Goal: Register for event/course

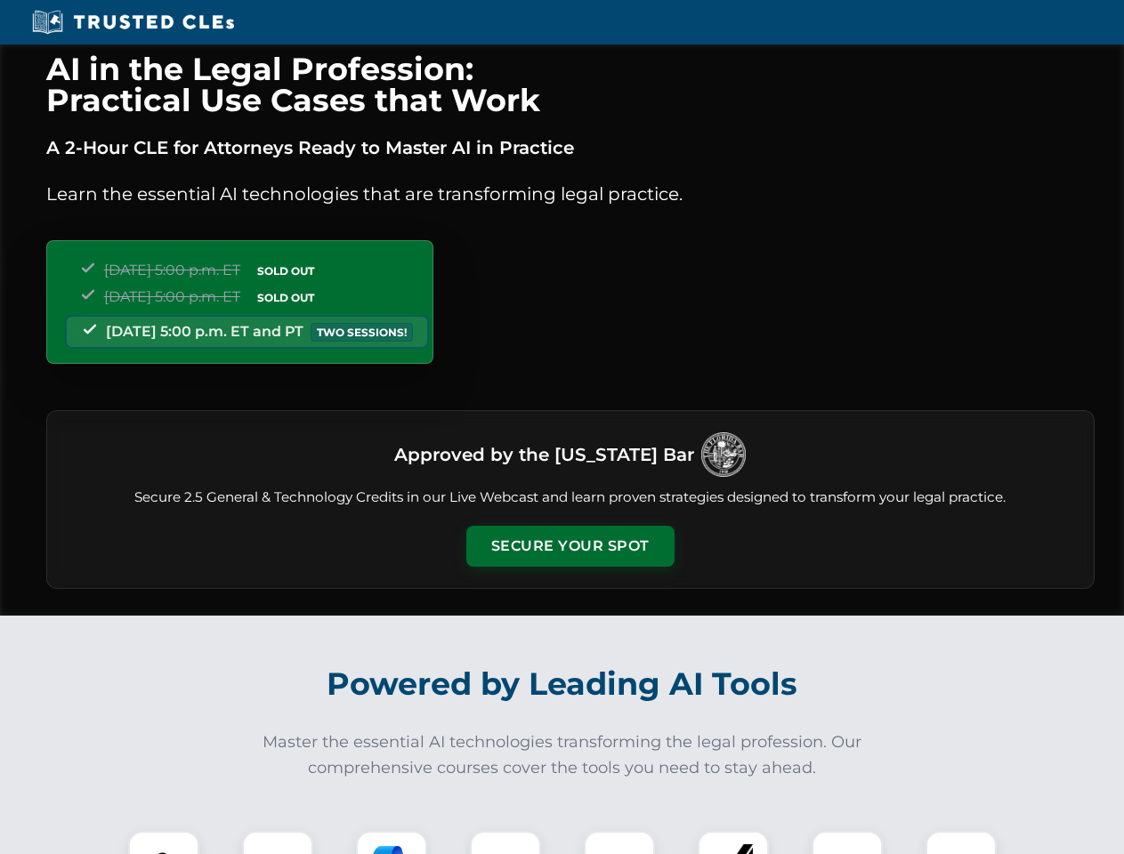
click at [570, 546] on button "Secure Your Spot" at bounding box center [570, 546] width 208 height 41
click at [164, 843] on img at bounding box center [164, 867] width 52 height 52
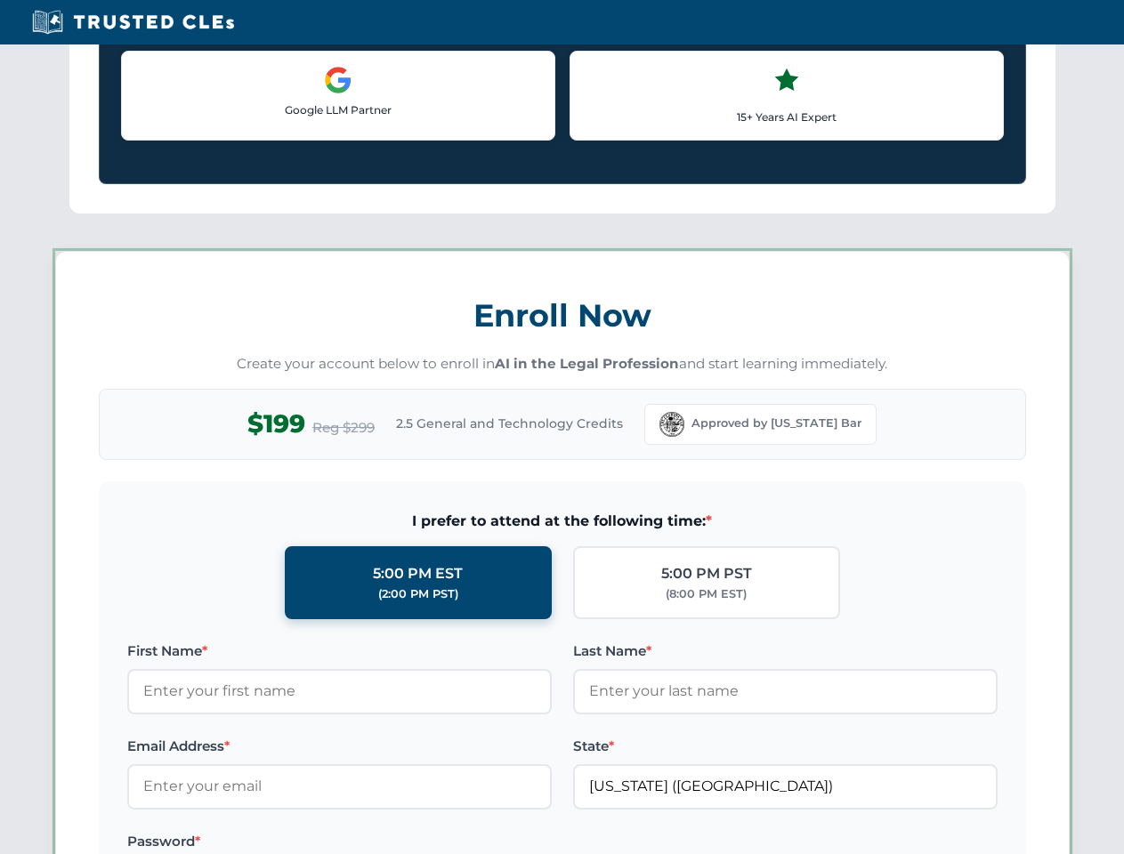
click at [392, 843] on label "Password *" at bounding box center [339, 841] width 425 height 21
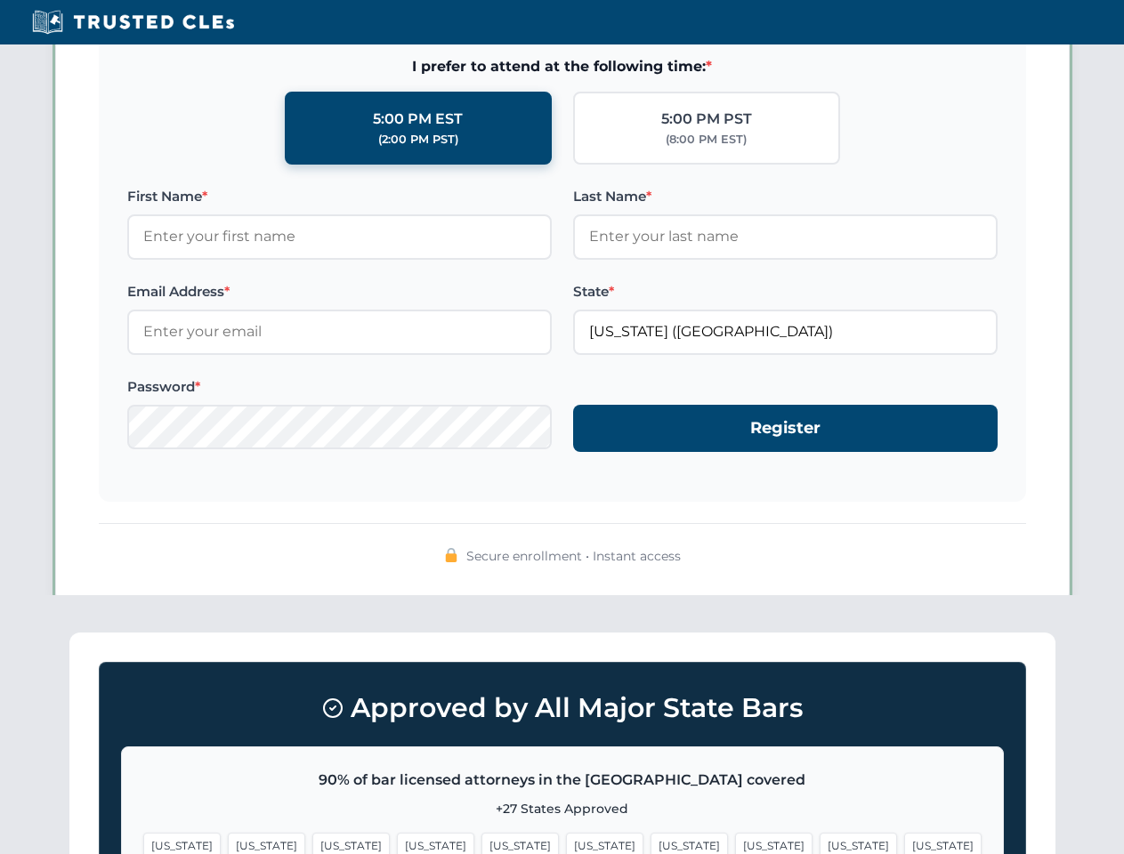
click at [820, 843] on span "[US_STATE]" at bounding box center [858, 846] width 77 height 26
